Goal: Information Seeking & Learning: Learn about a topic

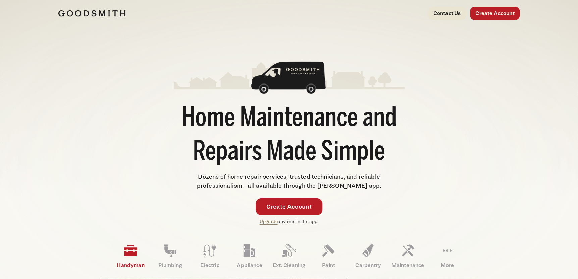
click at [94, 13] on img at bounding box center [91, 13] width 67 height 7
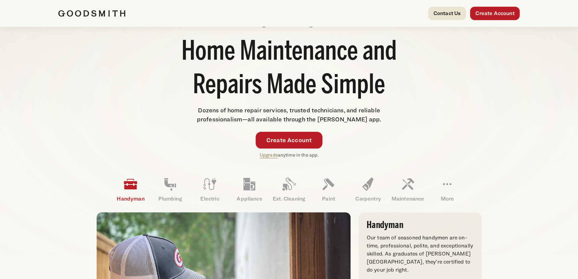
scroll to position [67, 0]
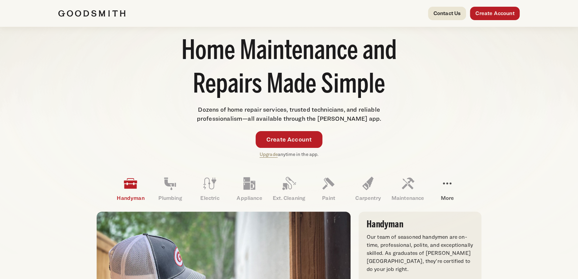
click at [447, 188] on icon at bounding box center [447, 183] width 16 height 16
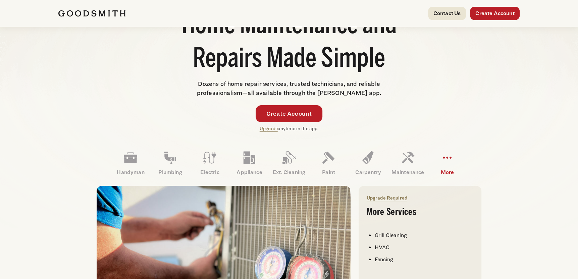
scroll to position [101, 0]
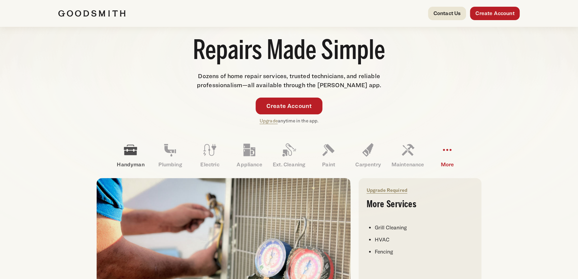
click at [131, 151] on icon at bounding box center [130, 150] width 13 height 10
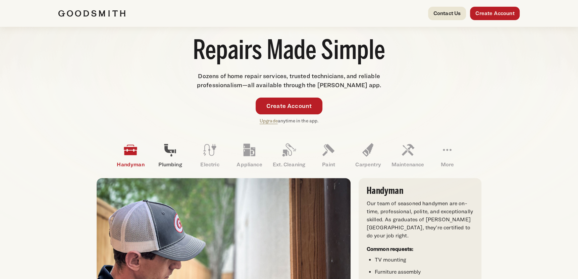
click at [167, 151] on icon at bounding box center [170, 150] width 12 height 12
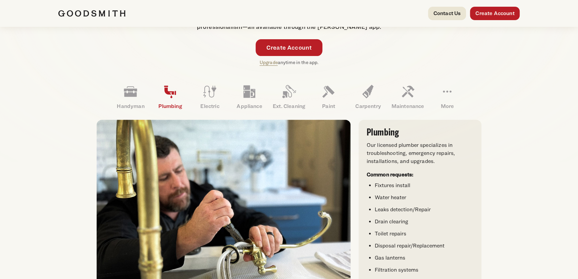
scroll to position [168, 0]
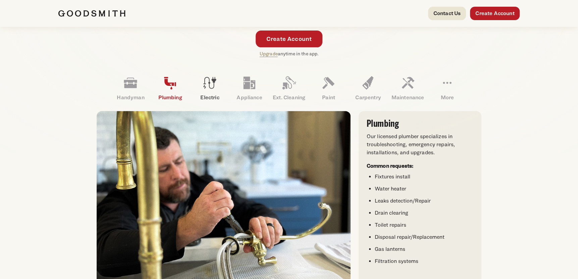
click at [206, 90] on icon at bounding box center [209, 83] width 16 height 16
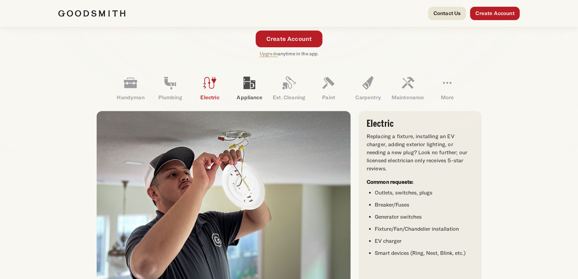
click at [245, 88] on icon at bounding box center [249, 83] width 12 height 12
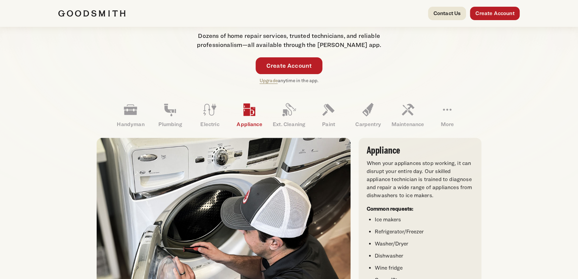
scroll to position [134, 0]
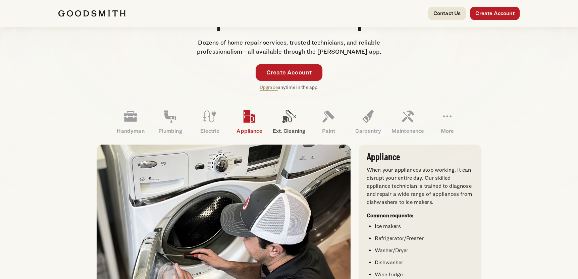
click at [281, 114] on icon at bounding box center [289, 116] width 16 height 16
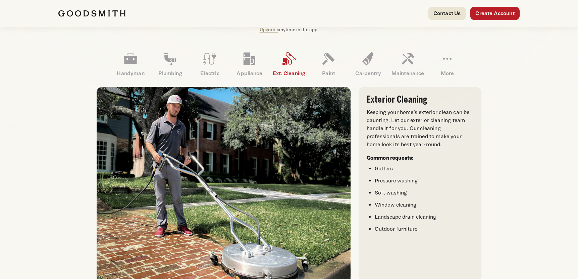
scroll to position [201, 0]
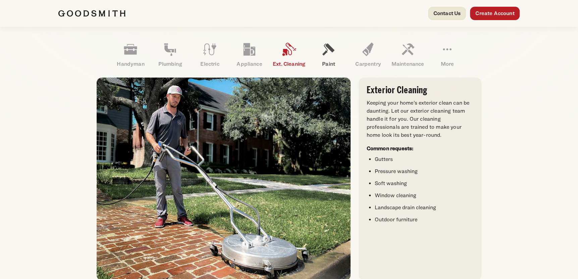
click at [323, 55] on icon at bounding box center [328, 49] width 16 height 16
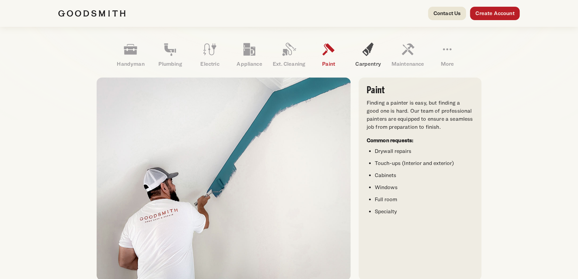
click at [363, 52] on icon at bounding box center [367, 49] width 11 height 13
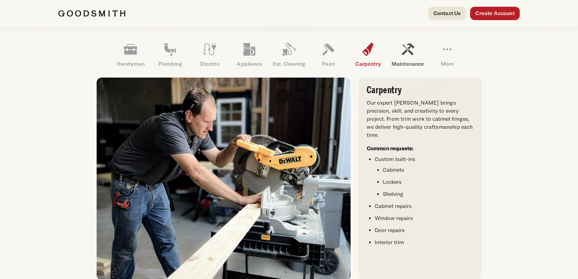
click at [401, 54] on icon at bounding box center [407, 49] width 16 height 16
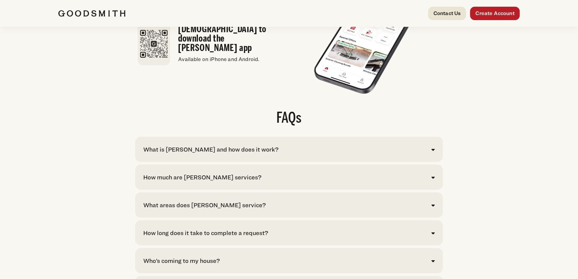
scroll to position [1274, 0]
click at [431, 154] on div "What is Goodsmith and how does it work?" at bounding box center [288, 148] width 291 height 9
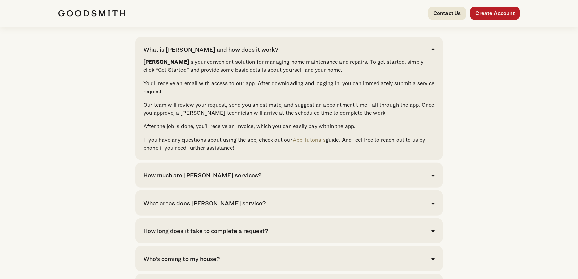
scroll to position [1375, 0]
click at [344, 179] on div "How much are Goodsmith services?" at bounding box center [288, 174] width 291 height 9
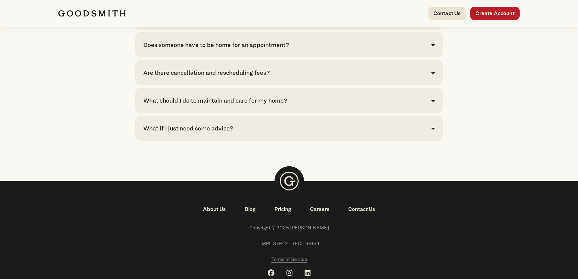
scroll to position [1643, 0]
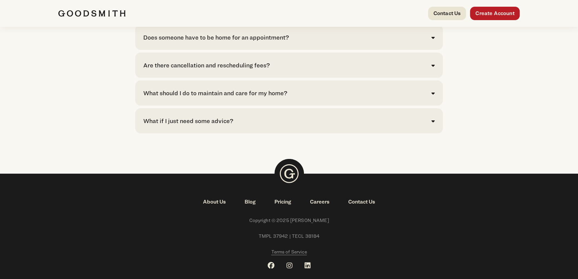
click at [214, 206] on link "About Us" at bounding box center [214, 202] width 42 height 8
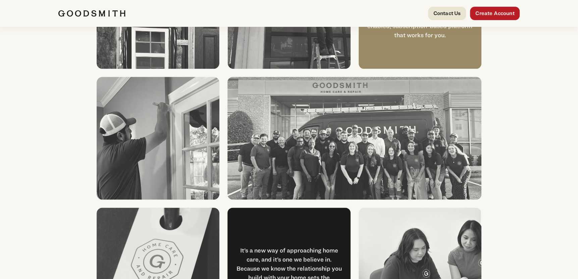
scroll to position [664, 0]
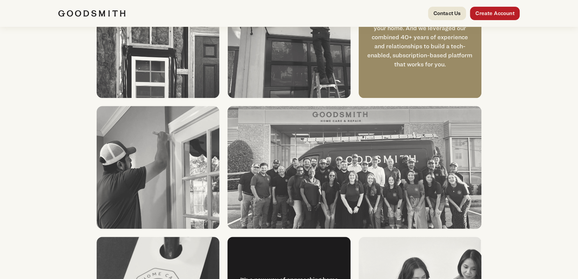
click at [361, 174] on img at bounding box center [353, 167] width 253 height 123
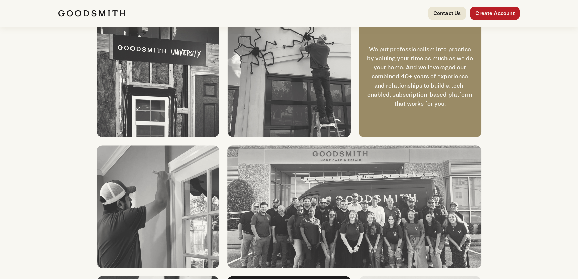
scroll to position [631, 0]
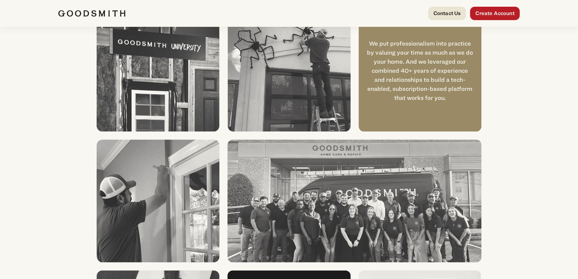
drag, startPoint x: 345, startPoint y: 197, endPoint x: 338, endPoint y: 203, distance: 9.2
click at [338, 203] on img at bounding box center [353, 200] width 253 height 123
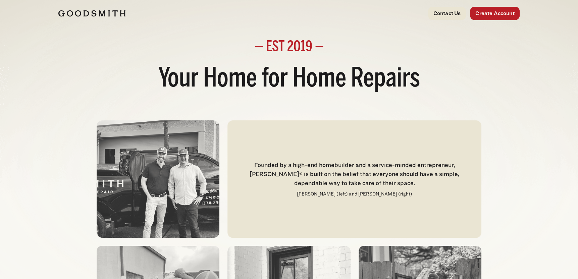
scroll to position [0, 0]
